Goal: Find specific page/section

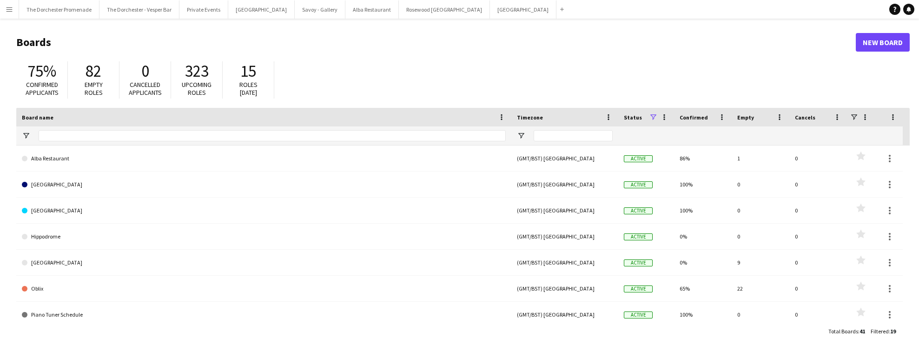
click at [16, 13] on button "Menu" at bounding box center [9, 9] width 19 height 19
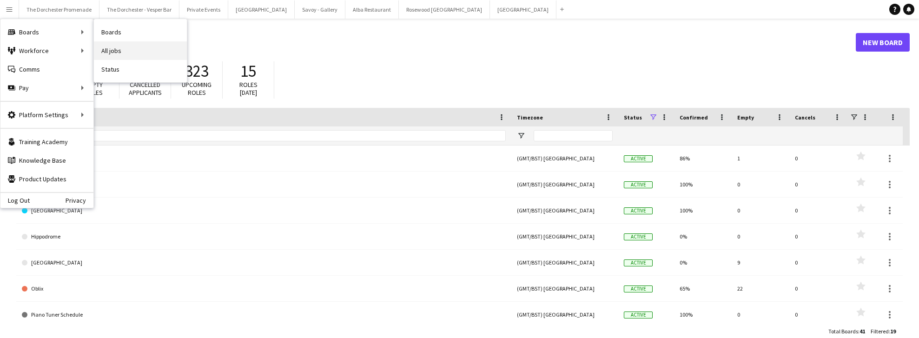
click at [126, 51] on link "All jobs" at bounding box center [140, 50] width 93 height 19
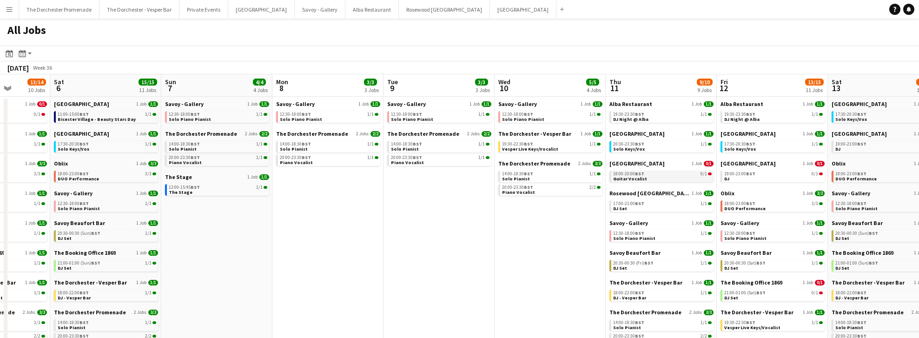
click at [630, 174] on span "18:00-20:00 BST" at bounding box center [628, 173] width 31 height 5
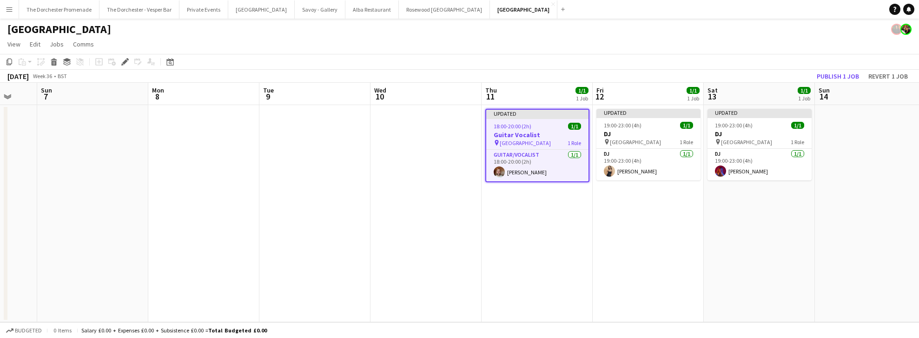
scroll to position [0, 297]
